Goal: Find contact information: Find contact information

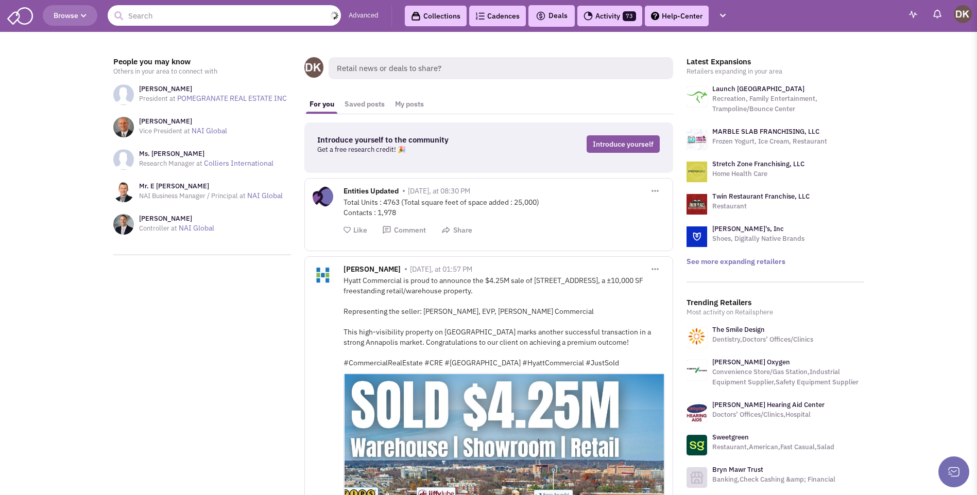
click at [167, 21] on input "text" at bounding box center [224, 15] width 233 height 21
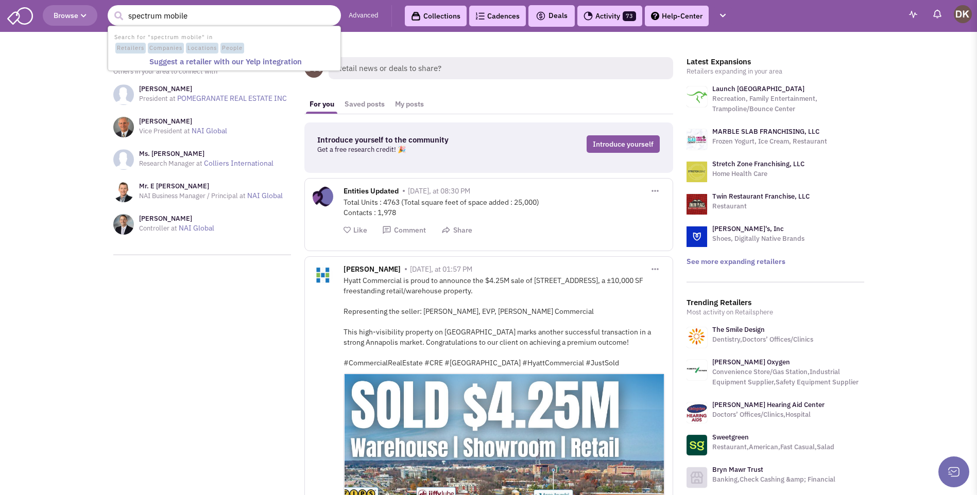
type input "spectrum mobile"
click at [111, 8] on button "submit" at bounding box center [118, 15] width 15 height 15
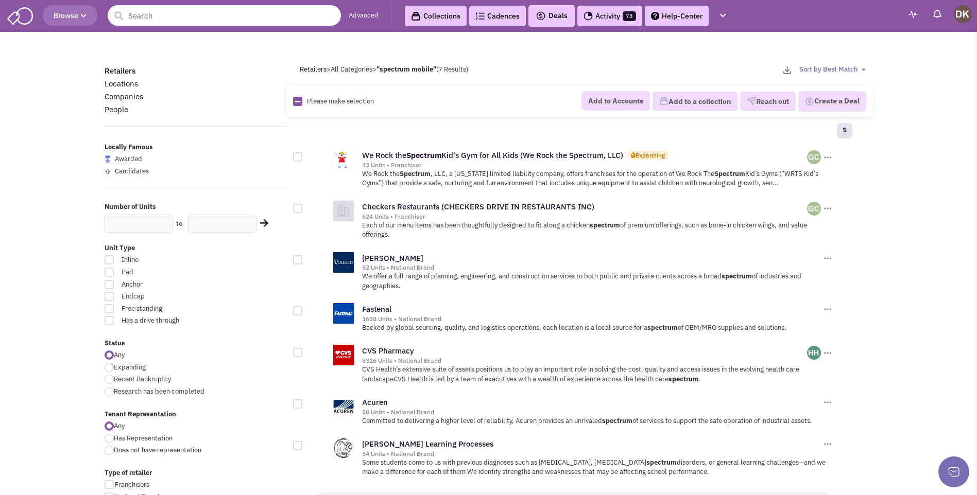
click at [197, 20] on input "text" at bounding box center [224, 15] width 233 height 21
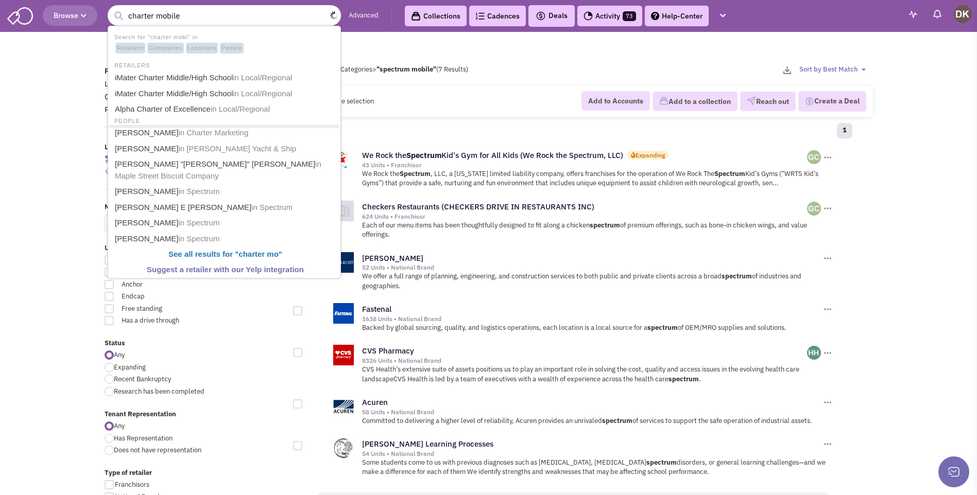
type input "charter mobile"
click at [111, 8] on button "submit" at bounding box center [118, 15] width 15 height 15
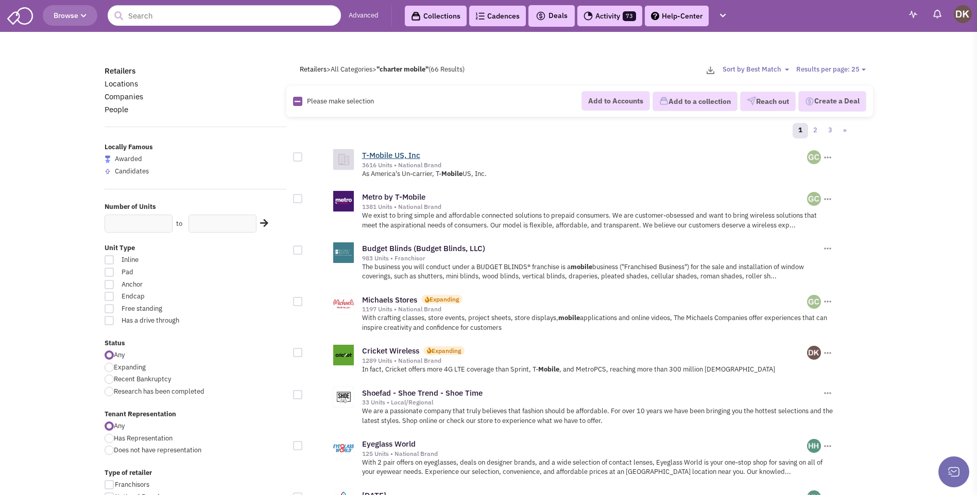
click at [397, 158] on link "T-Mobile US, Inc" at bounding box center [391, 155] width 58 height 10
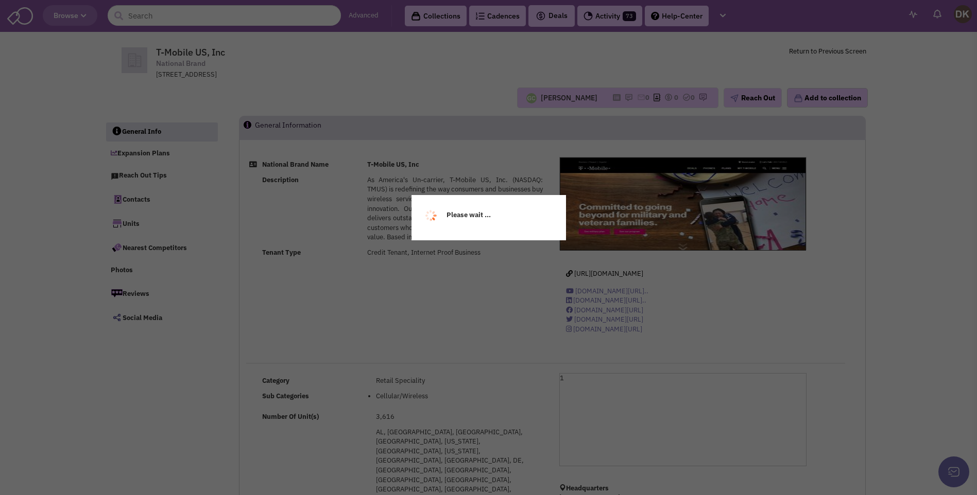
select select
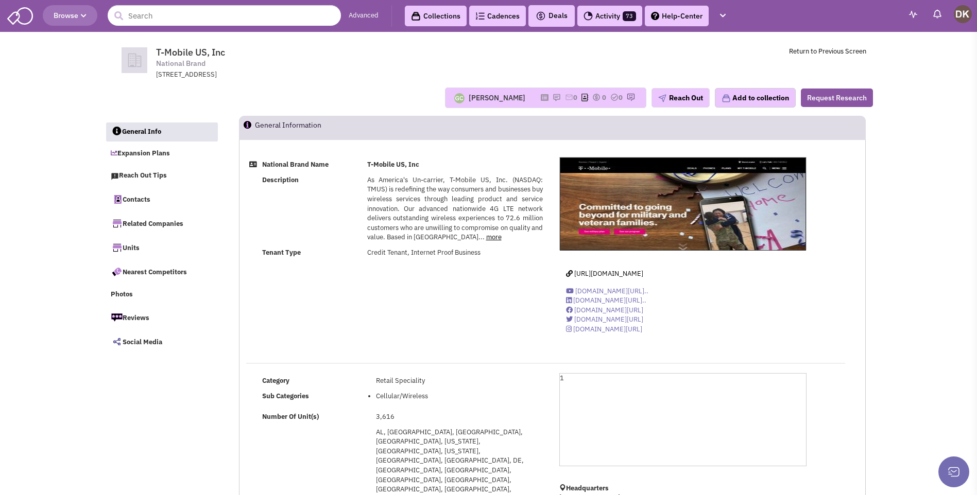
click at [397, 157] on td "T-Mobile US, Inc" at bounding box center [455, 164] width 182 height 15
click at [553, 97] on img at bounding box center [557, 97] width 8 height 8
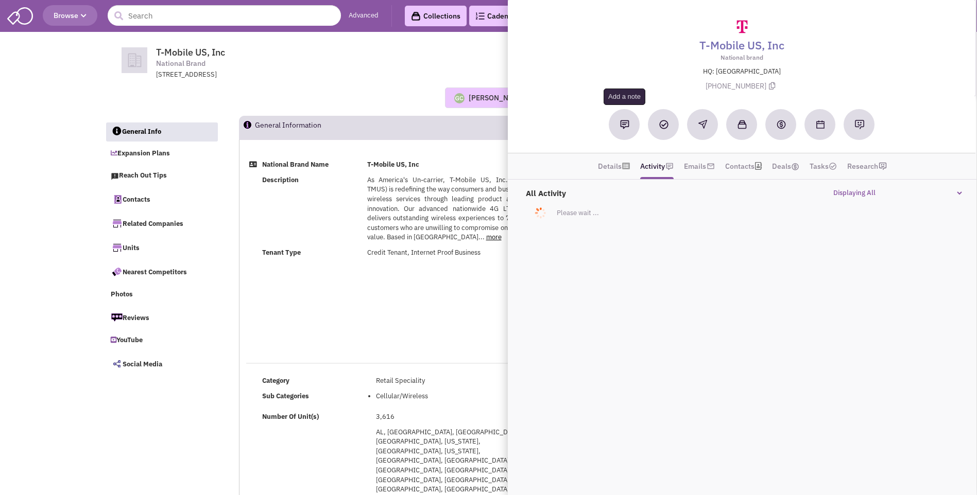
click at [625, 126] on img at bounding box center [624, 124] width 9 height 9
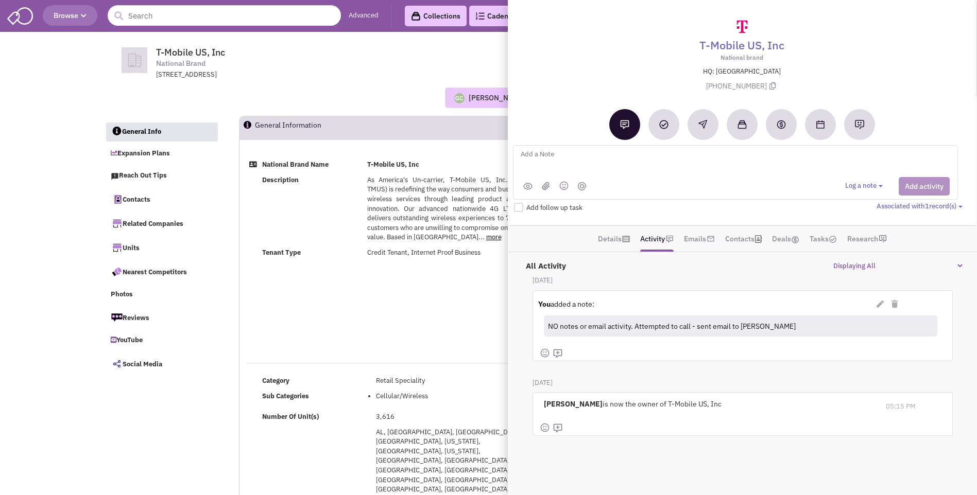
click at [547, 156] on textarea at bounding box center [647, 162] width 255 height 28
paste textarea "Diana Chace provided CORRECT CONTACT Molly Fay / Molly.Fay@charter.com - sent e…"
click at [915, 190] on div "Log a note Select type" at bounding box center [897, 186] width 105 height 19
click at [641, 181] on div at bounding box center [735, 186] width 443 height 19
click at [659, 306] on div "You added a note: (Private) You added a note:" at bounding box center [701, 305] width 338 height 13
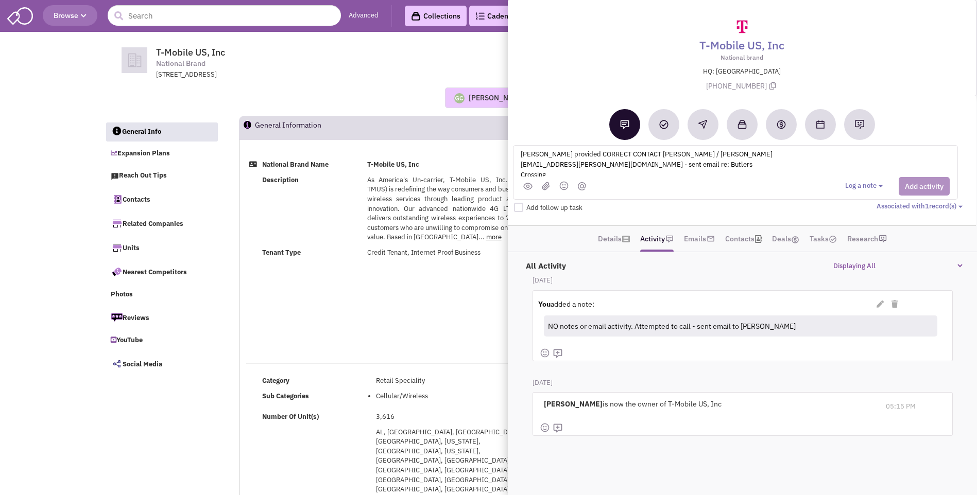
click at [903, 185] on div "Log a note Select type" at bounding box center [897, 186] width 105 height 19
click at [697, 168] on textarea "Diana Chace provided CORRECT CONTACT Molly Fay / Molly.Fay@charter.com - sent e…" at bounding box center [647, 162] width 255 height 28
click at [637, 168] on textarea "Diana Chace provided CORRECT CONTACT Molly Fay / Molly.Fay@charter.com - sent e…" at bounding box center [647, 162] width 255 height 28
type textarea "Diana Chace provided CORRECT CONTACT Molly Fay / Molly.Fay@charter.com - sent e…"
click at [914, 190] on button "Add activity" at bounding box center [924, 186] width 51 height 19
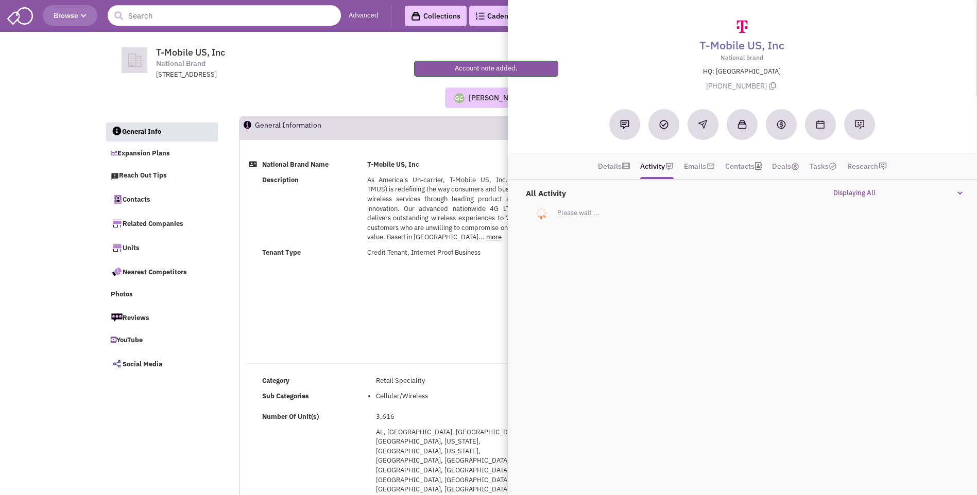
click at [326, 96] on div "Guillaume Chetail Most recent Note Donnie Keller 04:55 PM on 09/10/2025 NO note…" at bounding box center [489, 98] width 782 height 21
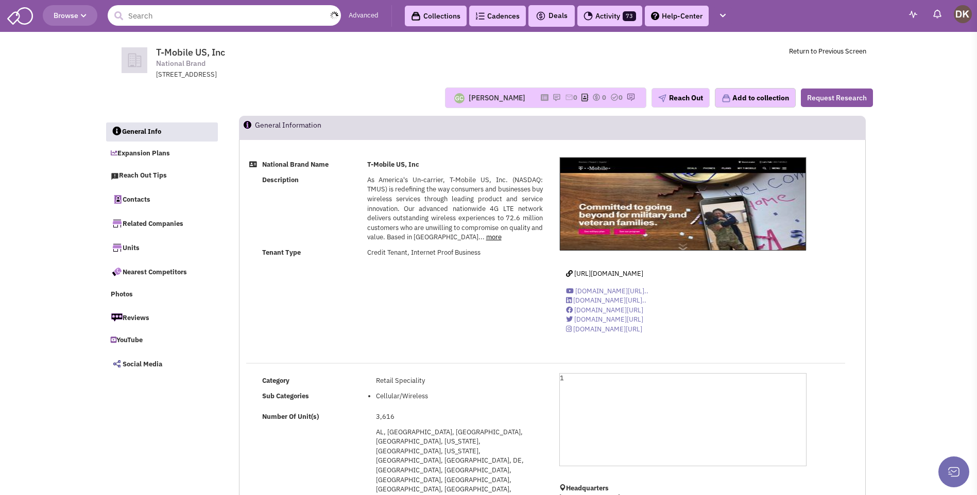
click at [268, 16] on input "text" at bounding box center [224, 15] width 233 height 21
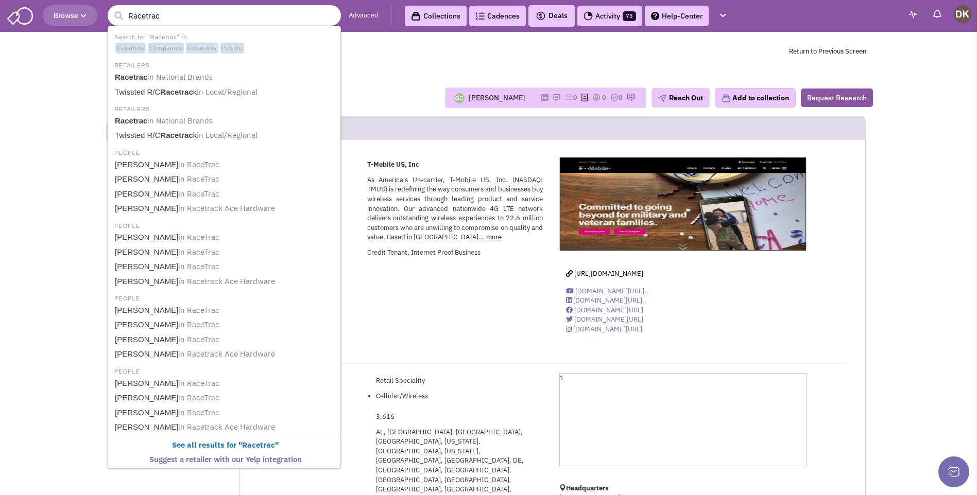
type input "Racetrac"
click at [111, 8] on button "submit" at bounding box center [118, 15] width 15 height 15
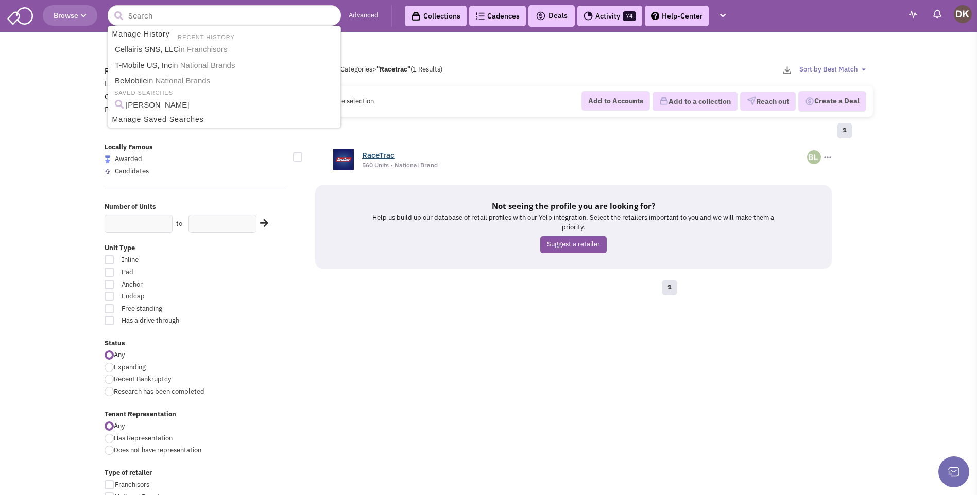
drag, startPoint x: 422, startPoint y: 60, endPoint x: 375, endPoint y: 156, distance: 106.2
click at [375, 156] on link "RaceTrac" at bounding box center [378, 155] width 32 height 10
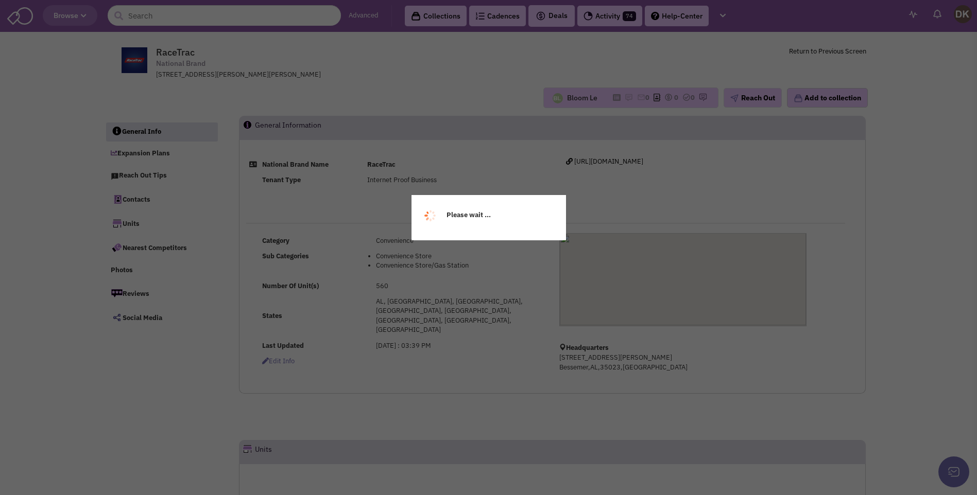
select select
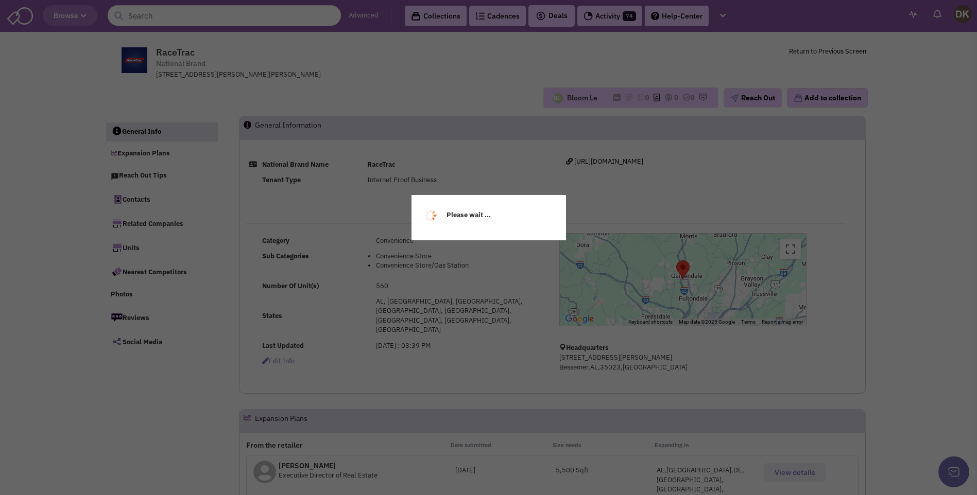
select select
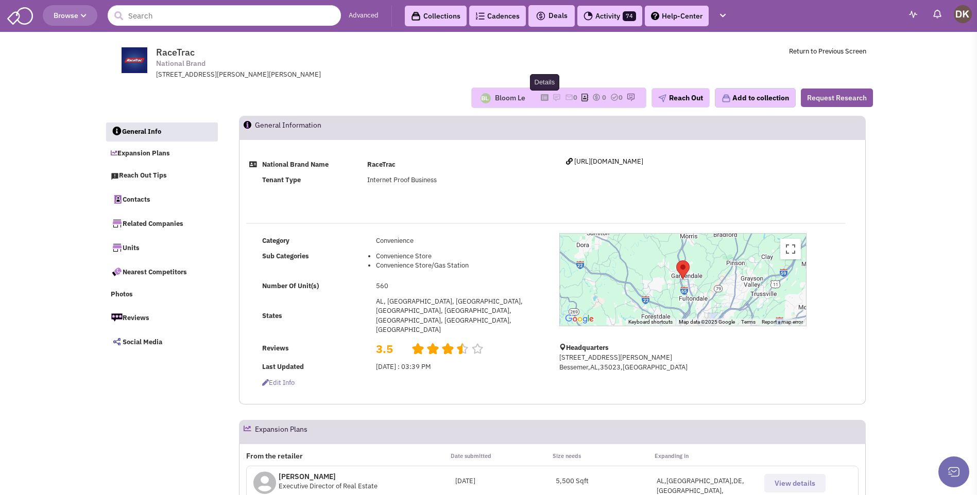
click at [542, 97] on icon at bounding box center [545, 98] width 8 height 6
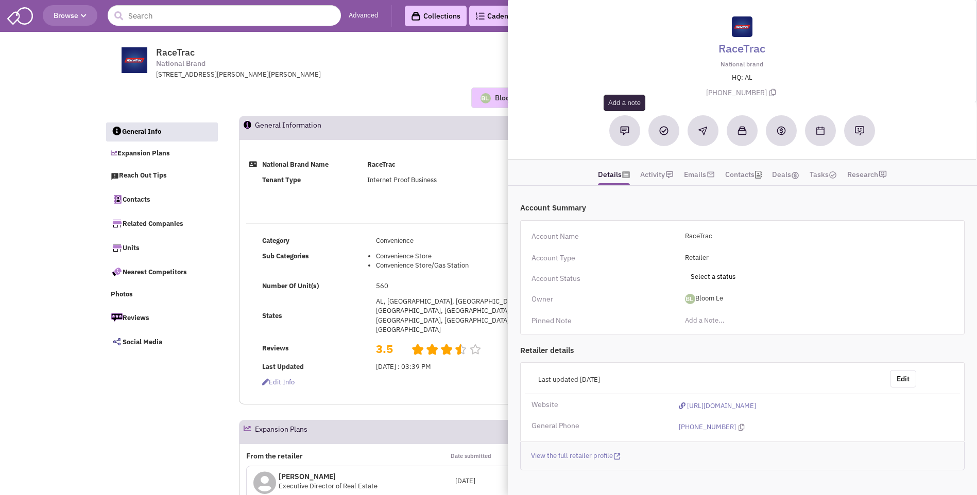
click at [624, 131] on img at bounding box center [624, 130] width 9 height 9
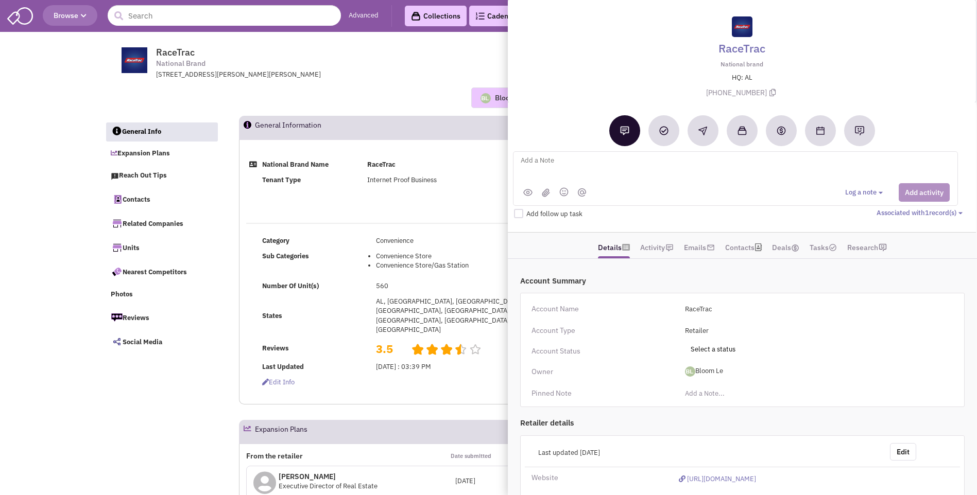
click at [543, 162] on textarea at bounding box center [647, 169] width 255 height 28
click at [654, 249] on link "Activity" at bounding box center [652, 248] width 25 height 20
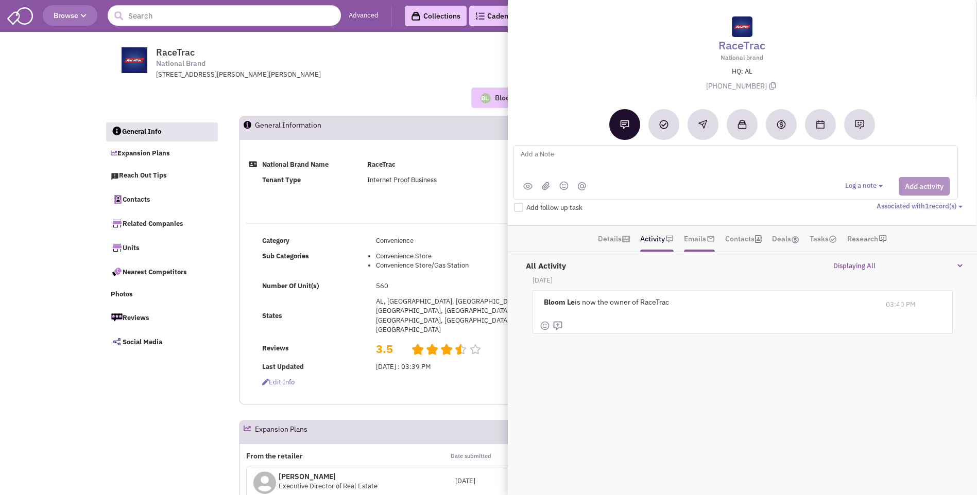
click at [698, 240] on link "Emails" at bounding box center [695, 238] width 22 height 15
click at [742, 241] on link "Contacts" at bounding box center [739, 238] width 29 height 15
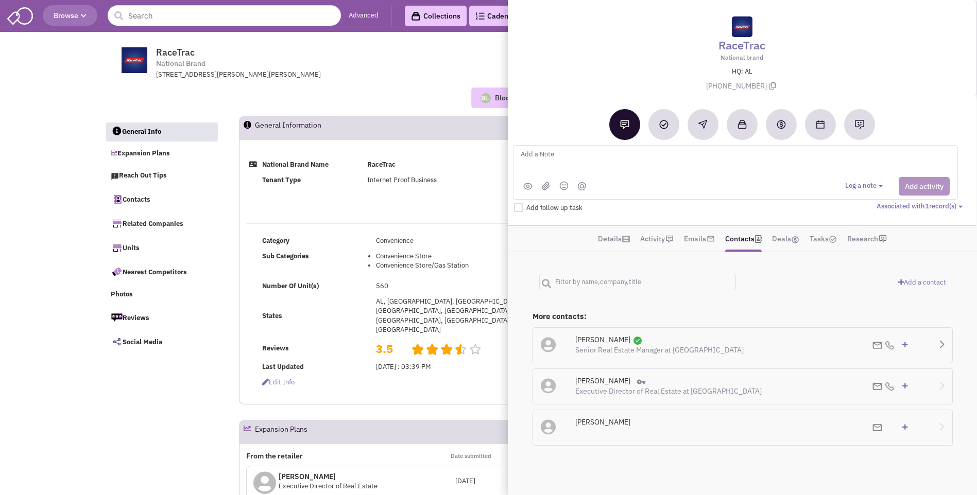
click at [550, 345] on icon at bounding box center [548, 344] width 15 height 15
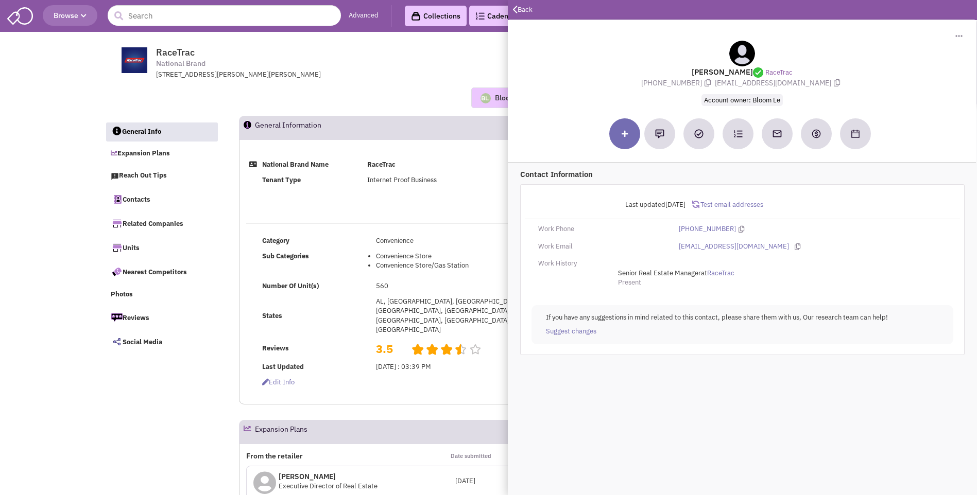
drag, startPoint x: 690, startPoint y: 65, endPoint x: 831, endPoint y: 84, distance: 142.3
click at [831, 84] on div "Daniel McKinney RaceTrac (615) 337-6580 dmckinney@racetrac.com Account owner: B…" at bounding box center [742, 73] width 458 height 65
copy div "Daniel McKinney RaceTrac (615) 337-6580 dmckinney@racetrac.com Account owner: B…"
click at [411, 84] on div "Bloom Le No note found! 0 0 0 Reach Out" at bounding box center [489, 98] width 782 height 36
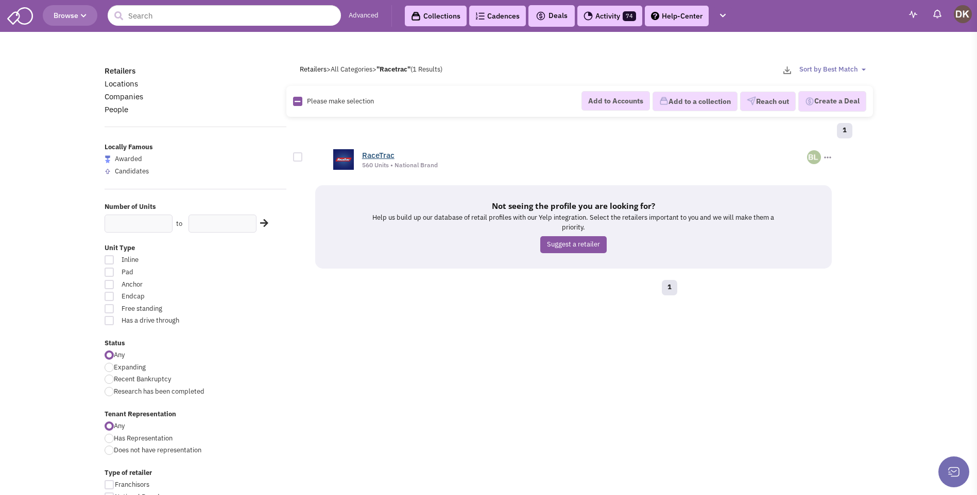
click at [383, 157] on link "RaceTrac" at bounding box center [378, 155] width 32 height 10
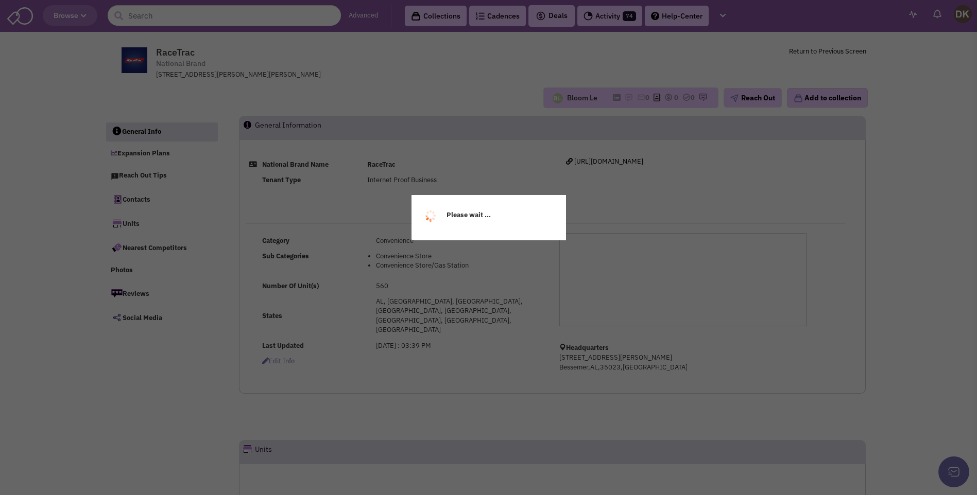
select select
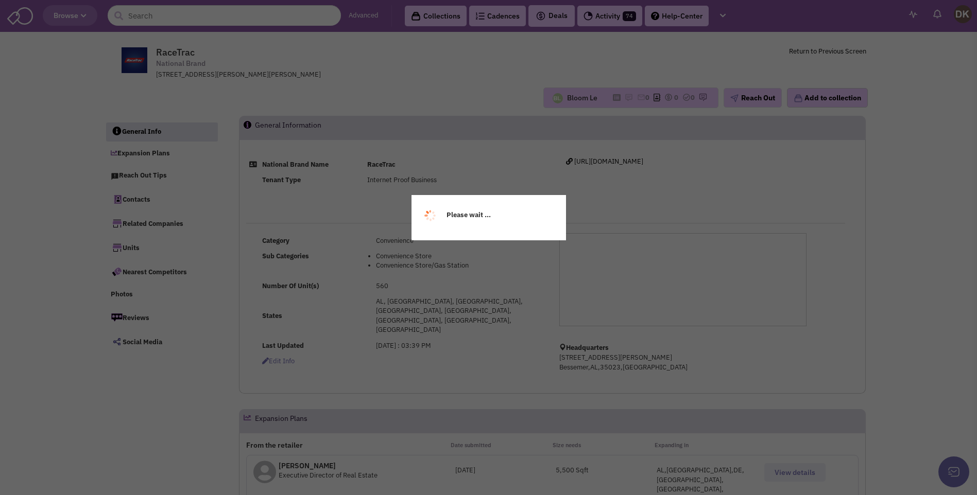
select select
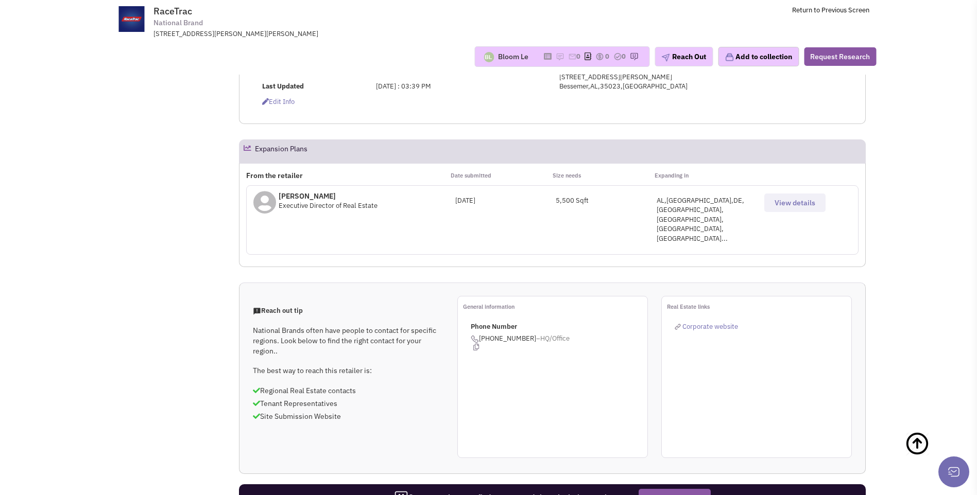
scroll to position [52, 0]
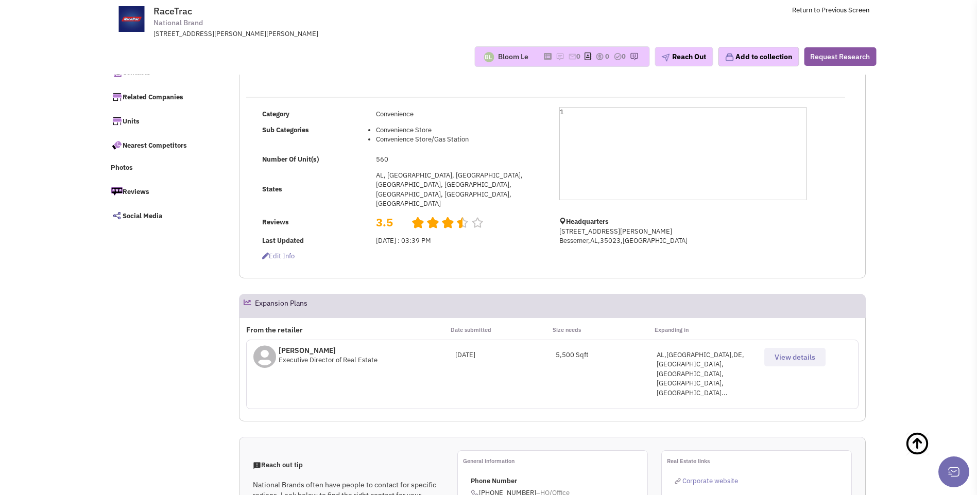
click at [782, 353] on span "View details" at bounding box center [795, 357] width 41 height 9
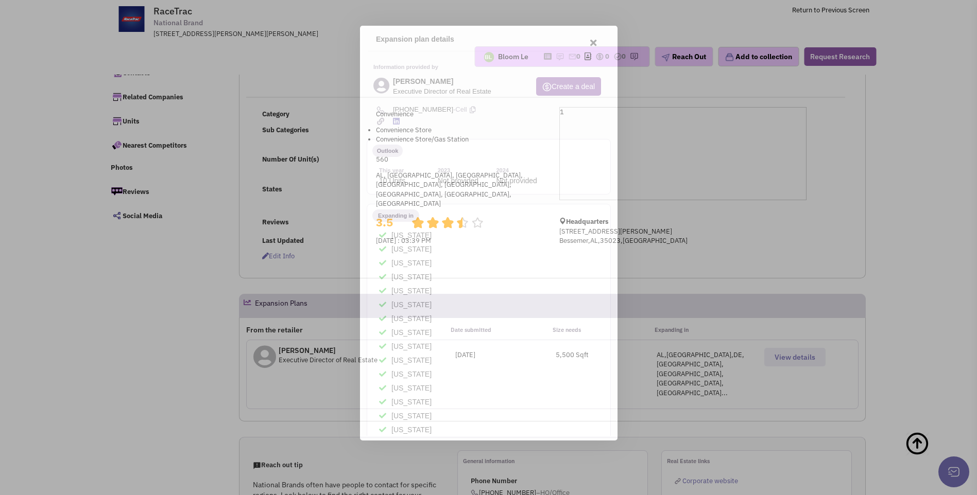
scroll to position [0, 0]
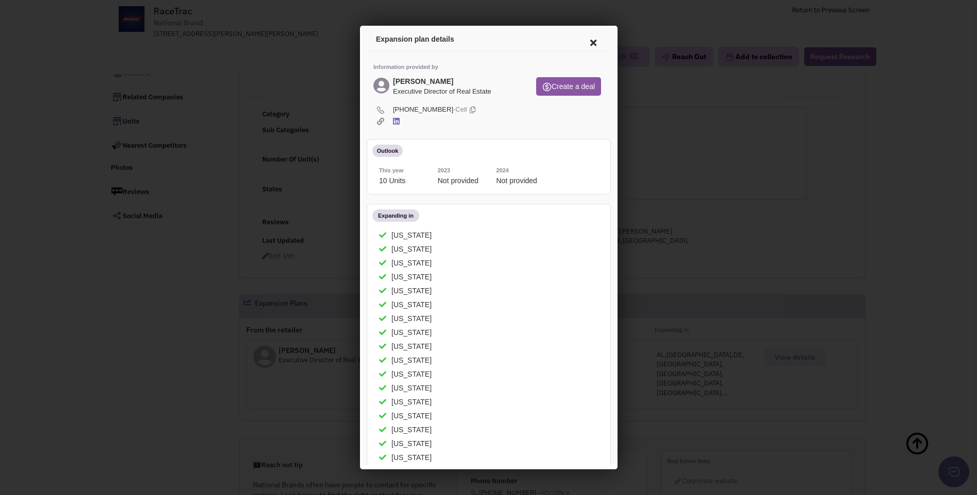
click at [583, 40] on icon at bounding box center [591, 41] width 22 height 25
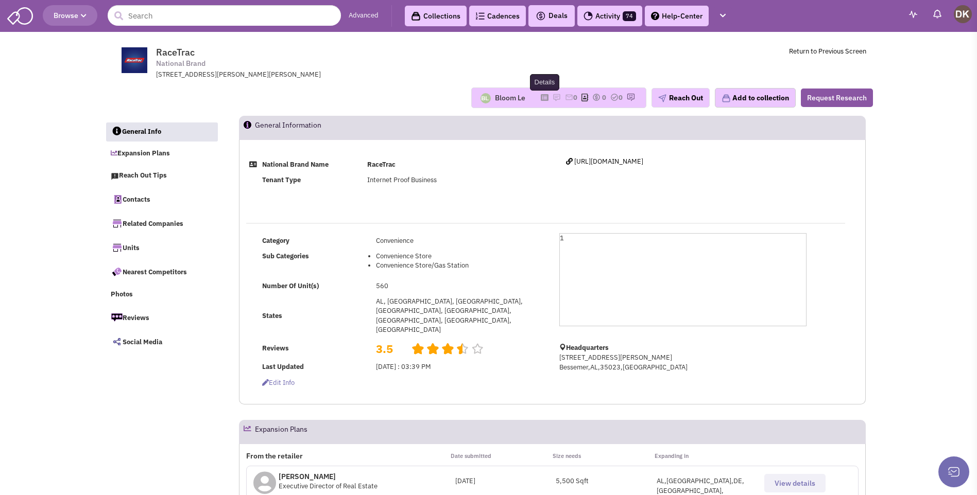
click at [541, 99] on icon at bounding box center [545, 98] width 8 height 6
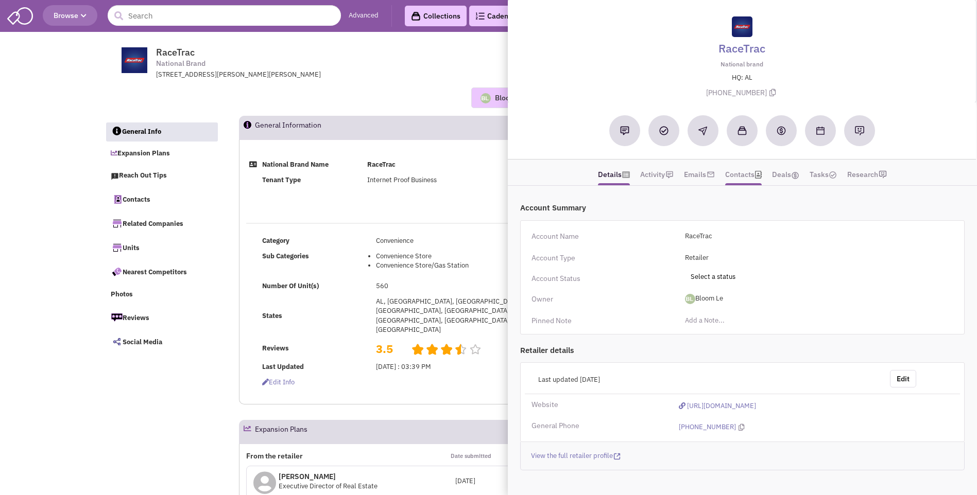
click at [741, 178] on link "Contacts" at bounding box center [739, 175] width 29 height 20
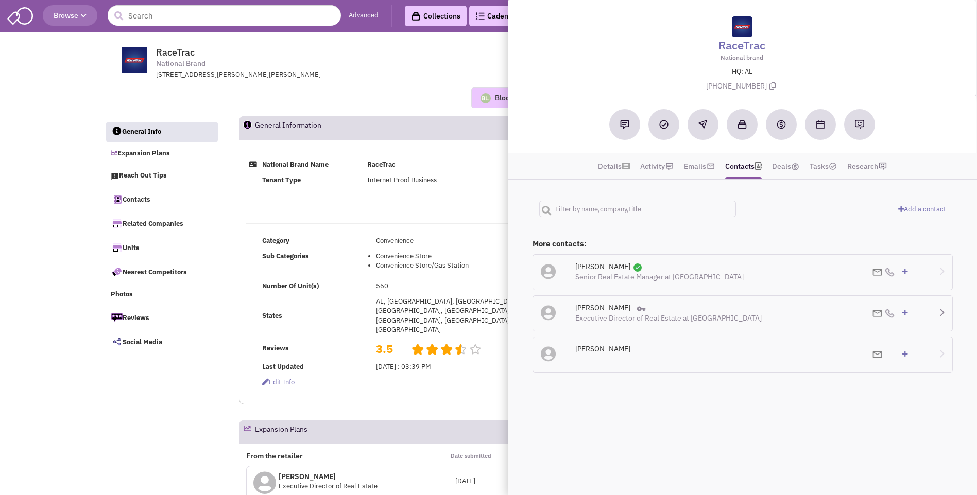
click at [550, 314] on icon at bounding box center [548, 312] width 15 height 15
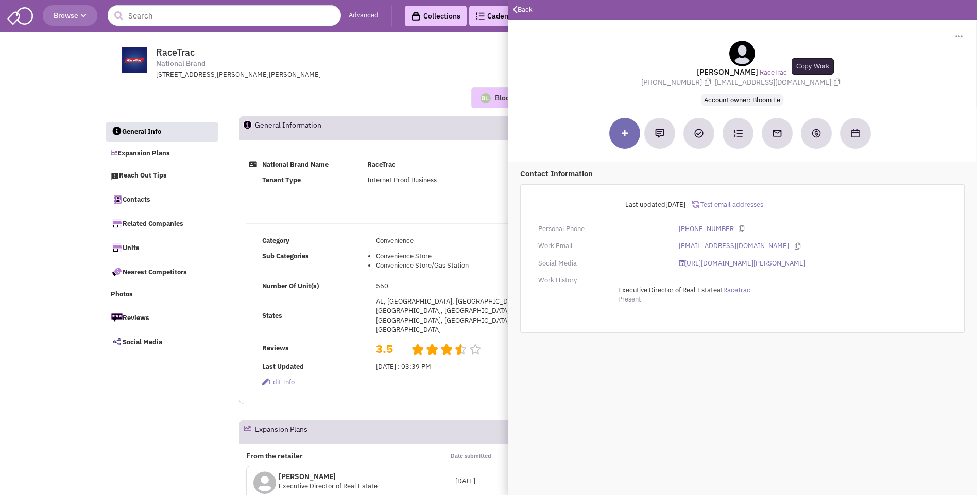
drag, startPoint x: 708, startPoint y: 67, endPoint x: 815, endPoint y: 83, distance: 108.3
click at [815, 83] on div "[PERSON_NAME] RaceTrac [PHONE_NUMBER] [EMAIL_ADDRESS][DOMAIN_NAME] Account owne…" at bounding box center [742, 73] width 458 height 65
copy div "[PERSON_NAME] RaceTrac [PHONE_NUMBER] [EMAIL_ADDRESS][DOMAIN_NAME]"
click at [391, 89] on div "Bloom Le No note found! 0 0 0 Reach Out Add to collection" at bounding box center [489, 98] width 782 height 21
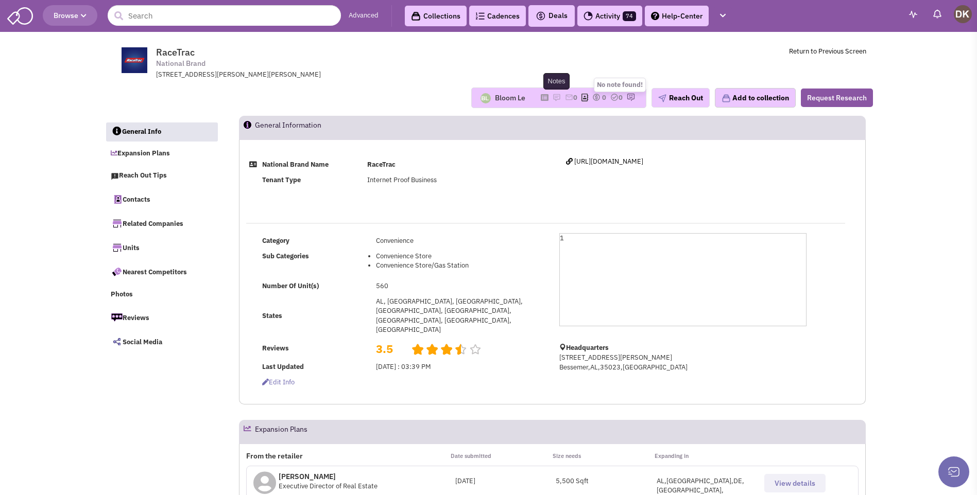
click at [553, 97] on img at bounding box center [557, 97] width 8 height 8
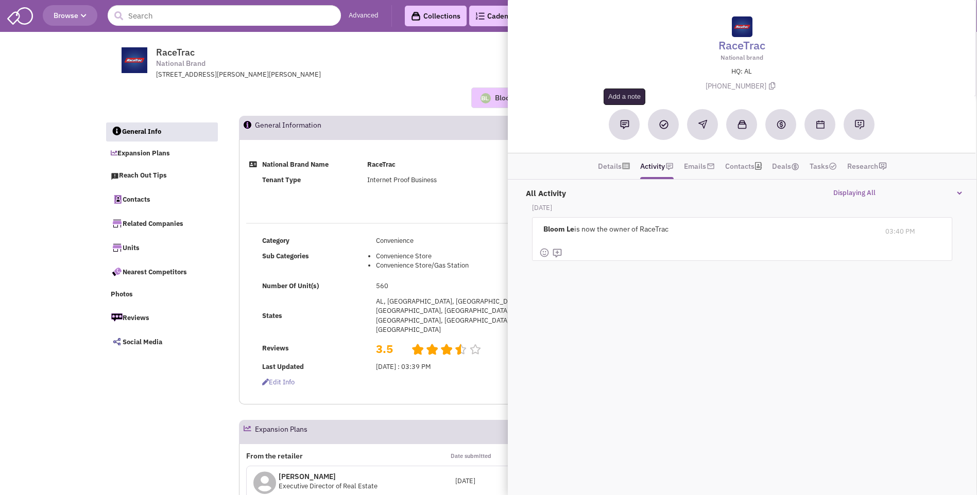
click at [626, 128] on img at bounding box center [624, 124] width 9 height 9
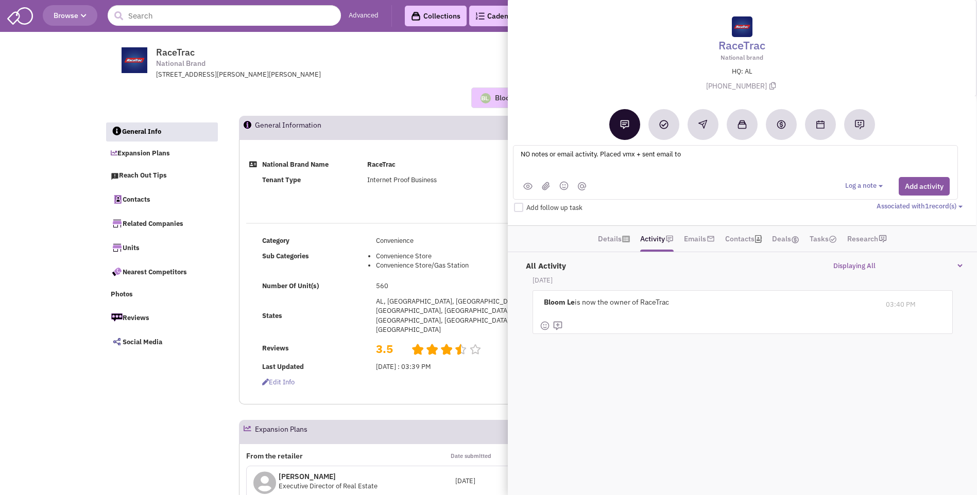
click at [691, 153] on textarea "NO notes or email activity. Placed vmx + sent email to" at bounding box center [647, 162] width 255 height 28
drag, startPoint x: 692, startPoint y: 155, endPoint x: 641, endPoint y: 176, distance: 54.5
click at [641, 176] on textarea "NO notes or email activity. Placed vmx + sent email to [PERSON_NAME] * [PERSON_…" at bounding box center [647, 162] width 255 height 28
type textarea "NO notes or email activity. Placed vmx + sent email to [PERSON_NAME] * [PERSON_…"
click at [923, 186] on button "Add activity" at bounding box center [924, 186] width 51 height 19
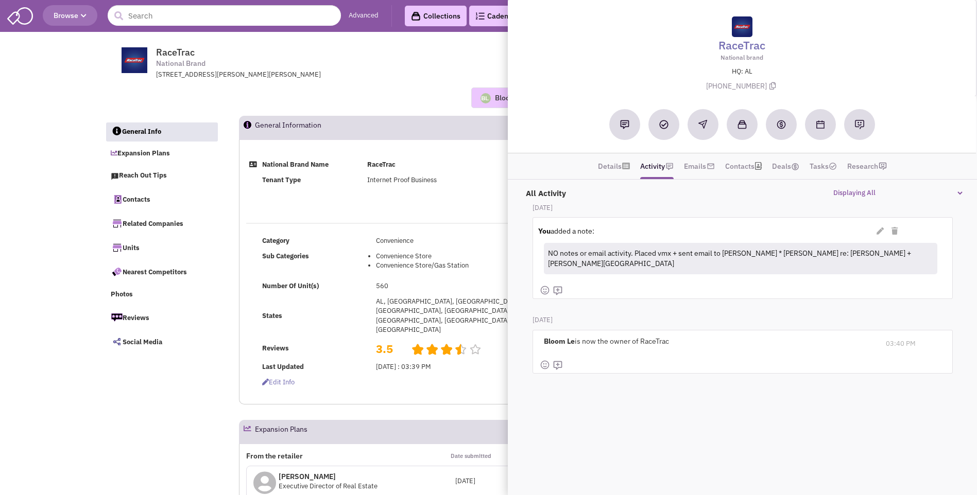
click at [352, 76] on div "[STREET_ADDRESS][PERSON_NAME][PERSON_NAME]" at bounding box center [290, 75] width 269 height 10
